Goal: Task Accomplishment & Management: Manage account settings

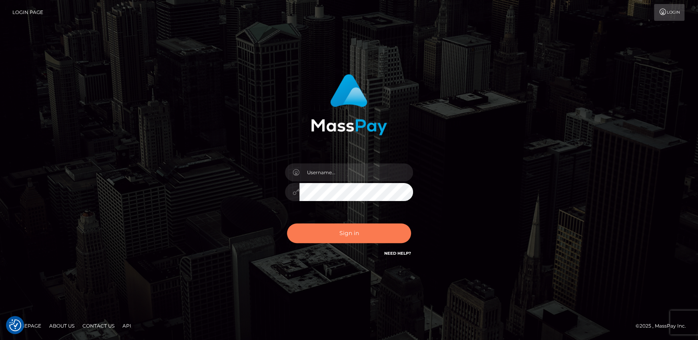
click at [357, 228] on button "Sign in" at bounding box center [349, 233] width 124 height 20
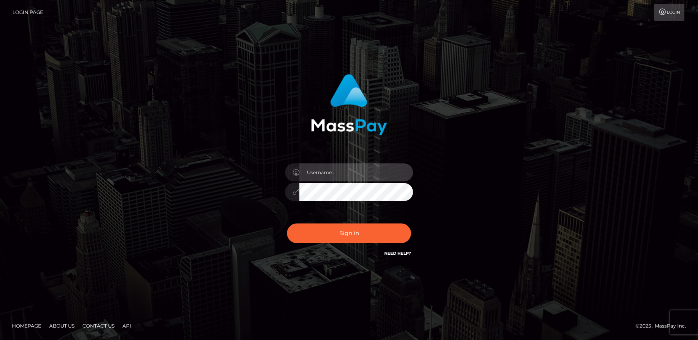
drag, startPoint x: 0, startPoint y: 0, endPoint x: 353, endPoint y: 170, distance: 391.8
click at [353, 170] on input "text" at bounding box center [356, 172] width 114 height 18
type input "[PERSON_NAME].rollacan"
click at [287, 223] on button "Sign in" at bounding box center [349, 233] width 124 height 20
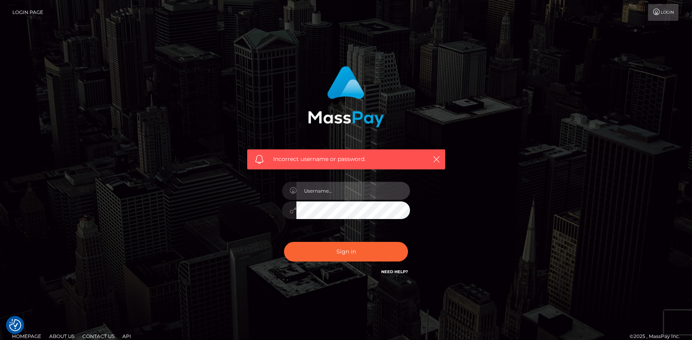
drag, startPoint x: 0, startPoint y: 0, endPoint x: 350, endPoint y: 192, distance: 399.0
click at [352, 191] on input "text" at bounding box center [353, 191] width 114 height 18
type input "Andrei.rollacan"
click at [284, 242] on button "Sign in" at bounding box center [346, 252] width 124 height 20
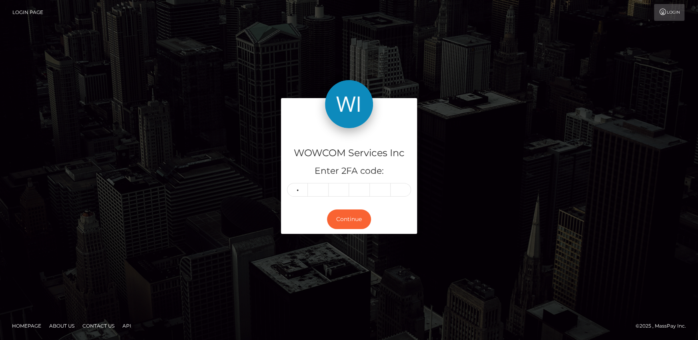
type input "4"
type input "7"
type input "3"
type input "6"
type input "8"
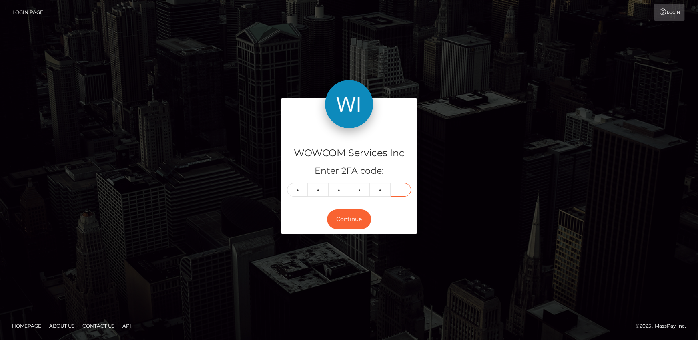
type input "1"
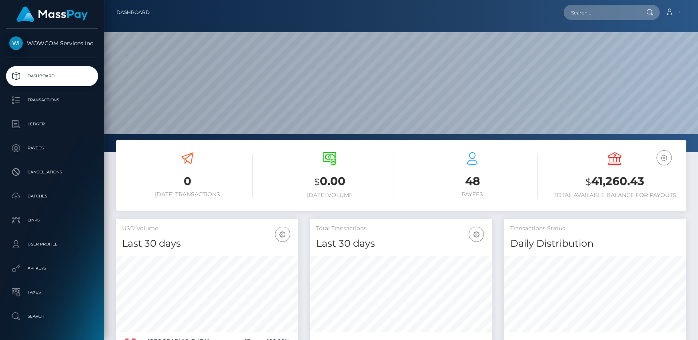
scroll to position [142, 182]
drag, startPoint x: 593, startPoint y: 175, endPoint x: 650, endPoint y: 176, distance: 56.8
click at [650, 176] on h3 "$ 41,260.43" at bounding box center [614, 181] width 130 height 16
copy h3 "41,260.43"
click at [674, 10] on link "Account" at bounding box center [672, 12] width 24 height 17
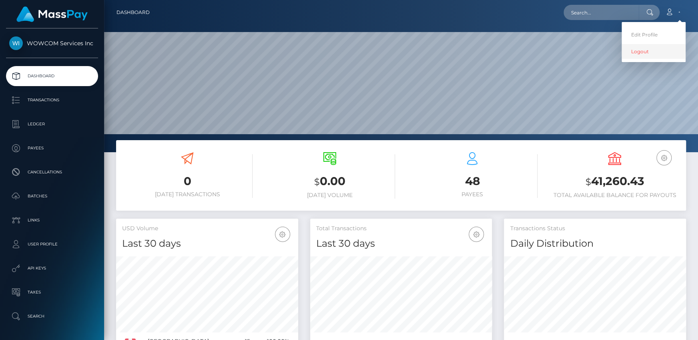
drag, startPoint x: 646, startPoint y: 53, endPoint x: 619, endPoint y: 0, distance: 59.4
click at [646, 53] on link "Logout" at bounding box center [653, 51] width 64 height 15
